Goal: Task Accomplishment & Management: Manage account settings

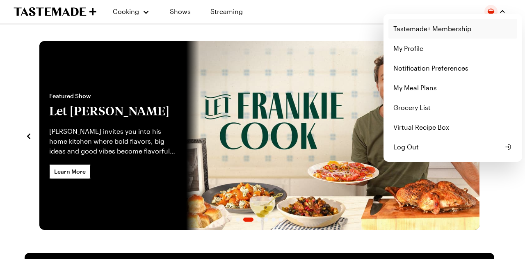
click at [407, 30] on link "Tastemade+ Membership" at bounding box center [452, 29] width 129 height 20
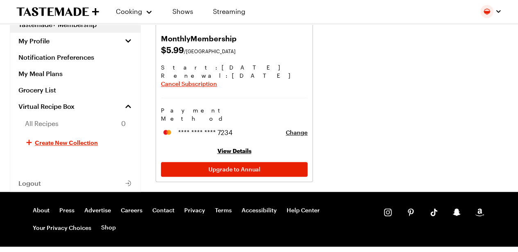
scroll to position [146, 0]
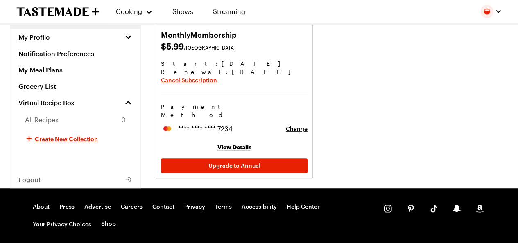
click at [232, 144] on link "View Details" at bounding box center [235, 147] width 34 height 7
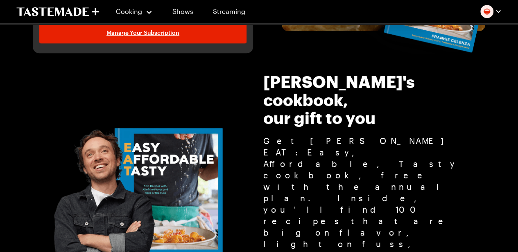
scroll to position [234, 0]
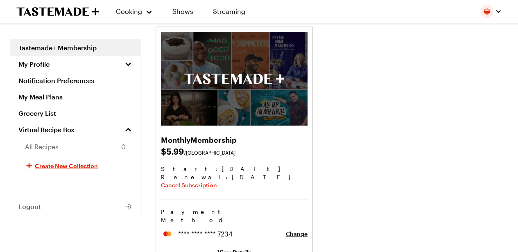
scroll to position [46, 0]
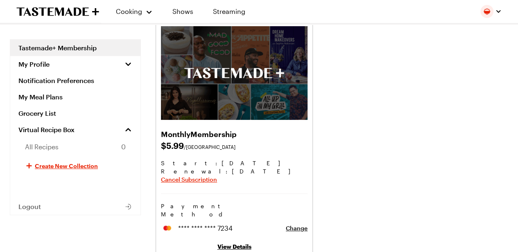
click at [202, 92] on img at bounding box center [234, 73] width 147 height 94
click at [200, 168] on span "Renewal : [DATE]" at bounding box center [234, 172] width 147 height 8
click at [402, 146] on div "Monthly Membership $ 5.99 /[GEOGRAPHIC_DATA] Start: [DATE] Renewal : [DATE] Can…" at bounding box center [332, 149] width 353 height 257
